Goal: Information Seeking & Learning: Learn about a topic

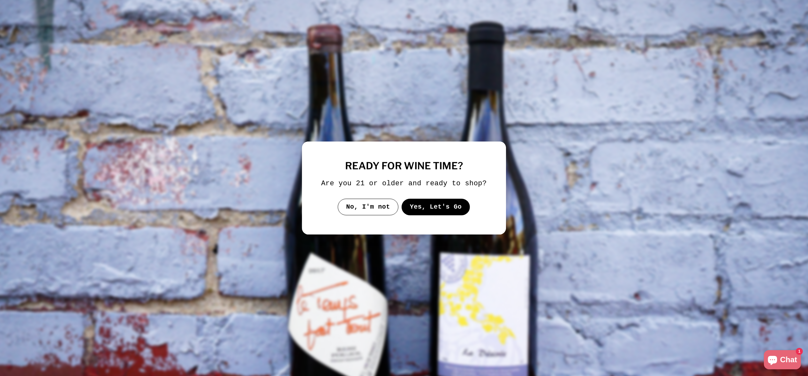
click at [426, 215] on button "Yes, Let's Go" at bounding box center [435, 207] width 69 height 17
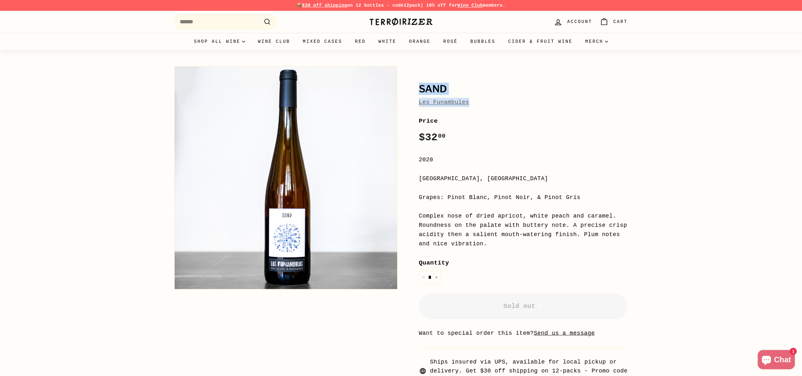
drag, startPoint x: 412, startPoint y: 89, endPoint x: 482, endPoint y: 102, distance: 71.1
click at [482, 103] on div "Sand Les Funambules Price Regular price $32 00 $32.00 / 2020 Alsace, France Gra…" at bounding box center [515, 224] width 223 height 322
click at [495, 108] on div "Sand Les Funambules Price Regular price $32 00 $32.00 / 2020 Alsace, France Gra…" at bounding box center [515, 224] width 223 height 322
click at [446, 102] on link "Les Funambules" at bounding box center [444, 102] width 50 height 6
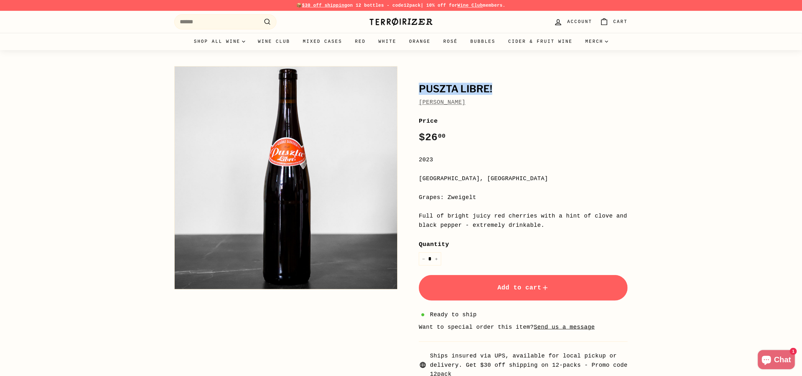
drag, startPoint x: 494, startPoint y: 87, endPoint x: 415, endPoint y: 84, distance: 78.9
click at [415, 84] on div "Puszta Libre! [PERSON_NAME] Price Regular price $26 00 $26.00 / 2023 [GEOGRAPHI…" at bounding box center [515, 221] width 223 height 316
click at [509, 96] on div "Puszta Libre! [PERSON_NAME]" at bounding box center [523, 95] width 209 height 23
drag, startPoint x: 494, startPoint y: 224, endPoint x: 494, endPoint y: 228, distance: 3.8
click at [494, 224] on div "Full of bright juicy red cherries with a hint of clove and black pepper - extre…" at bounding box center [523, 220] width 209 height 19
